Goal: Task Accomplishment & Management: Use online tool/utility

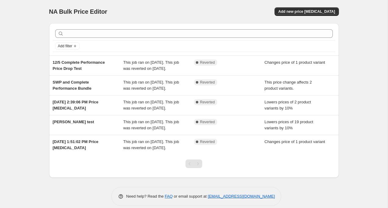
click at [17, 93] on div "NA Bulk Price Editor. This page is ready NA Bulk Price Editor Add new price [ME…" at bounding box center [194, 107] width 388 height 215
click at [310, 11] on span "Add new price [MEDICAL_DATA]" at bounding box center [307, 11] width 57 height 5
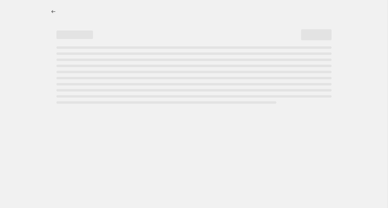
select select "percentage"
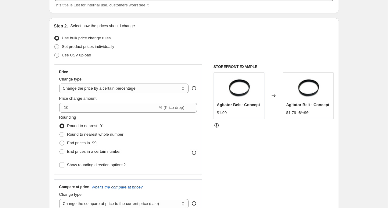
scroll to position [49, 0]
click at [57, 46] on span at bounding box center [56, 46] width 5 height 5
click at [55, 44] on input "Set product prices individually" at bounding box center [54, 44] width 0 height 0
radio input "true"
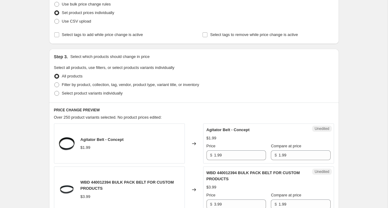
scroll to position [83, 0]
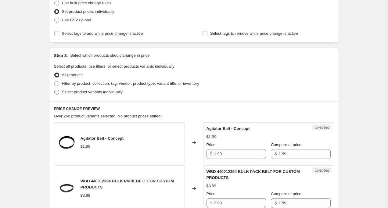
click at [58, 91] on span at bounding box center [56, 92] width 5 height 5
click at [55, 90] on input "Select product variants individually" at bounding box center [54, 90] width 0 height 0
radio input "true"
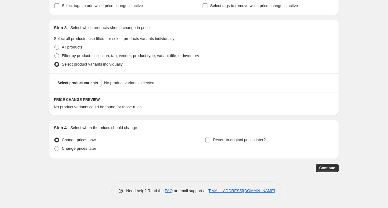
scroll to position [112, 0]
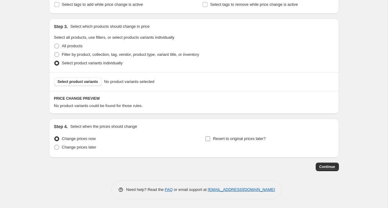
click at [209, 140] on input "Revert to original prices later?" at bounding box center [208, 139] width 5 height 5
checkbox input "true"
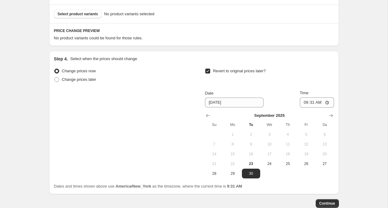
scroll to position [185, 0]
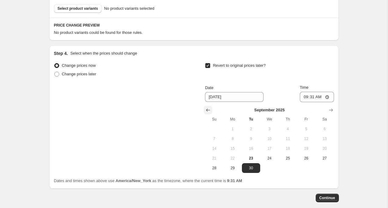
click at [209, 110] on icon "Show previous month, August 2025" at bounding box center [208, 110] width 6 height 6
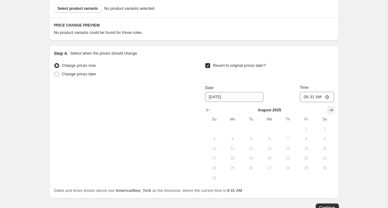
click at [332, 108] on icon "Show next month, September 2025" at bounding box center [331, 110] width 6 height 6
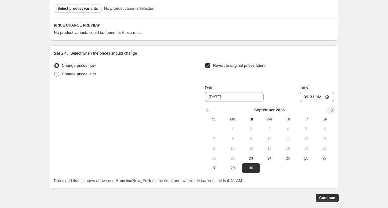
click at [332, 110] on icon "Show next month, October 2025" at bounding box center [331, 110] width 4 height 3
click at [204, 110] on button "Show previous month, September 2025" at bounding box center [208, 110] width 9 height 9
click at [208, 111] on icon "Show previous month, August 2025" at bounding box center [208, 110] width 6 height 6
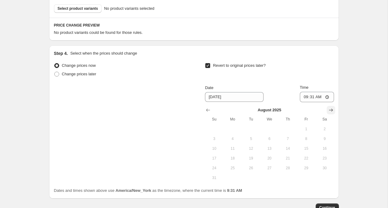
click at [330, 109] on icon "Show next month, September 2025" at bounding box center [331, 110] width 6 height 6
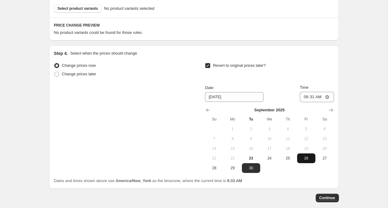
click at [307, 159] on span "26" at bounding box center [306, 158] width 13 height 5
type input "9/26/2025"
click at [317, 96] on input "09:31" at bounding box center [317, 97] width 34 height 10
click at [309, 97] on input "09:31" at bounding box center [317, 97] width 34 height 10
type input "09:33"
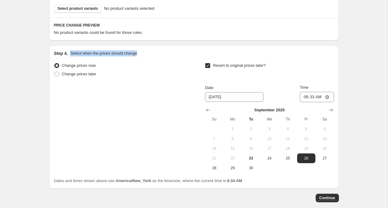
drag, startPoint x: 71, startPoint y: 52, endPoint x: 146, endPoint y: 53, distance: 74.8
click at [146, 53] on div "Step 4. Select when the prices should change" at bounding box center [194, 53] width 280 height 6
click at [133, 51] on p "Select when the prices should change" at bounding box center [103, 53] width 67 height 6
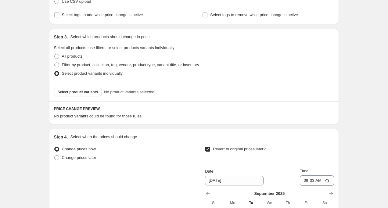
scroll to position [77, 0]
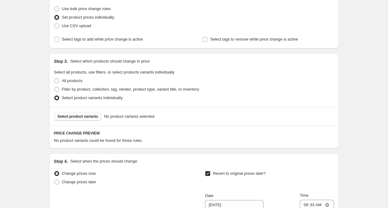
click at [92, 117] on span "Select product variants" at bounding box center [78, 116] width 41 height 5
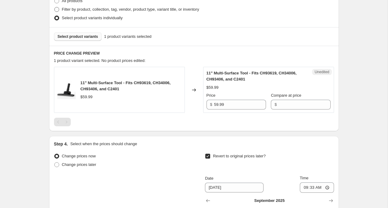
scroll to position [158, 0]
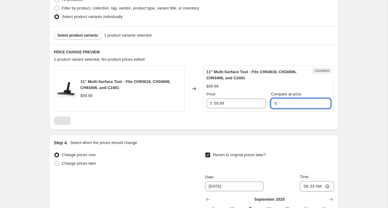
click at [288, 105] on input "Compare at price" at bounding box center [305, 104] width 52 height 10
click at [236, 104] on input "59.99" at bounding box center [240, 104] width 52 height 10
click at [299, 101] on input "Compare at price" at bounding box center [305, 104] width 52 height 10
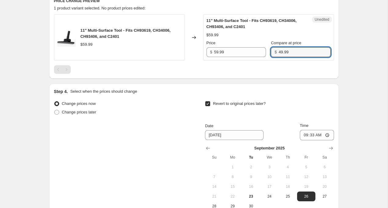
scroll to position [233, 0]
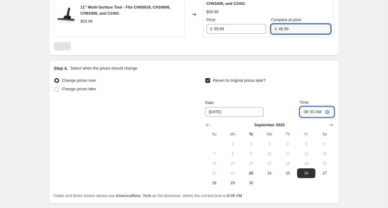
click at [312, 111] on div "Revert to original prices later? Date 9/26/2025 Time 09:33 September 2025 Su Mo…" at bounding box center [269, 132] width 129 height 112
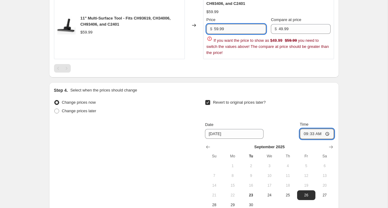
click at [242, 28] on input "59.99" at bounding box center [240, 29] width 52 height 10
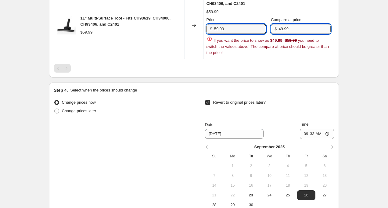
click at [297, 28] on input "49.99" at bounding box center [305, 29] width 52 height 10
paste input "5"
type input "59.99"
click at [248, 29] on input "59.99" at bounding box center [240, 29] width 52 height 10
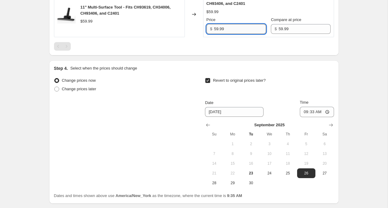
click at [248, 29] on input "59.99" at bounding box center [240, 29] width 52 height 10
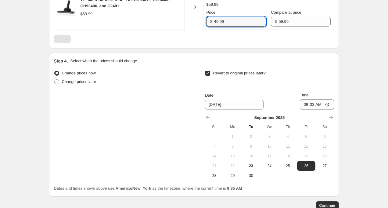
scroll to position [242, 0]
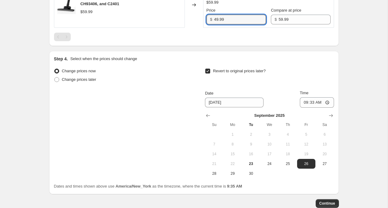
type input "49.99"
click at [306, 65] on div "Step 4. Select when the prices should change Change prices now Change prices la…" at bounding box center [194, 123] width 280 height 134
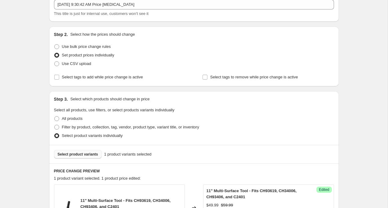
scroll to position [0, 0]
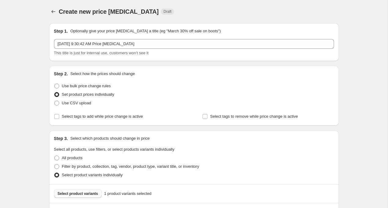
click at [97, 11] on span "Create new price change job" at bounding box center [109, 11] width 100 height 7
drag, startPoint x: 59, startPoint y: 11, endPoint x: 137, endPoint y: 9, distance: 77.9
click at [137, 9] on span "Create new price change job" at bounding box center [109, 11] width 100 height 7
click at [53, 11] on icon "Price change jobs" at bounding box center [53, 12] width 6 height 6
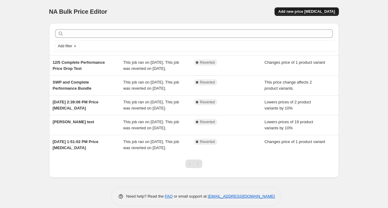
click at [307, 9] on button "Add new price change job" at bounding box center [307, 11] width 64 height 9
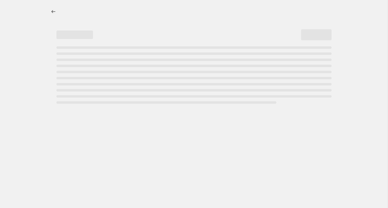
select select "percentage"
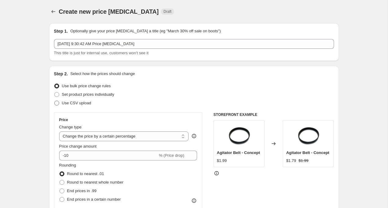
click at [56, 103] on span at bounding box center [56, 103] width 5 height 5
click at [55, 101] on input "Use CSV upload" at bounding box center [54, 101] width 0 height 0
radio input "true"
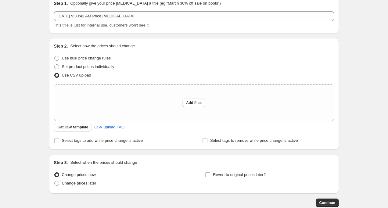
scroll to position [40, 0]
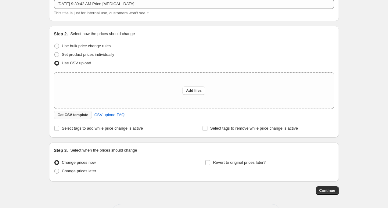
click at [70, 116] on span "Get CSV template" at bounding box center [73, 115] width 31 height 5
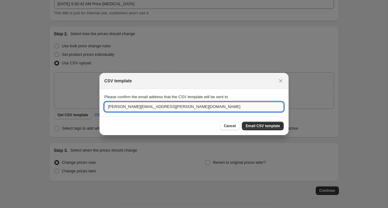
click at [190, 105] on input "robert.moore@ttifloorcare.com" at bounding box center [194, 107] width 180 height 10
type input "nathan.ricks@ttifloorcare.com"
click at [264, 123] on button "Email CSV template" at bounding box center [263, 126] width 42 height 9
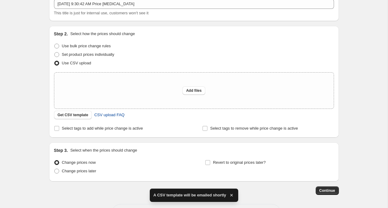
click at [108, 114] on span "CSV upload FAQ" at bounding box center [109, 115] width 30 height 6
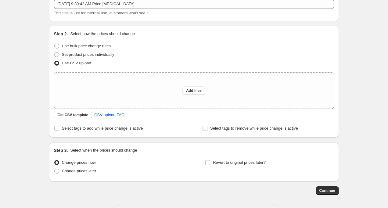
scroll to position [0, 0]
